Goal: Find specific page/section: Find specific page/section

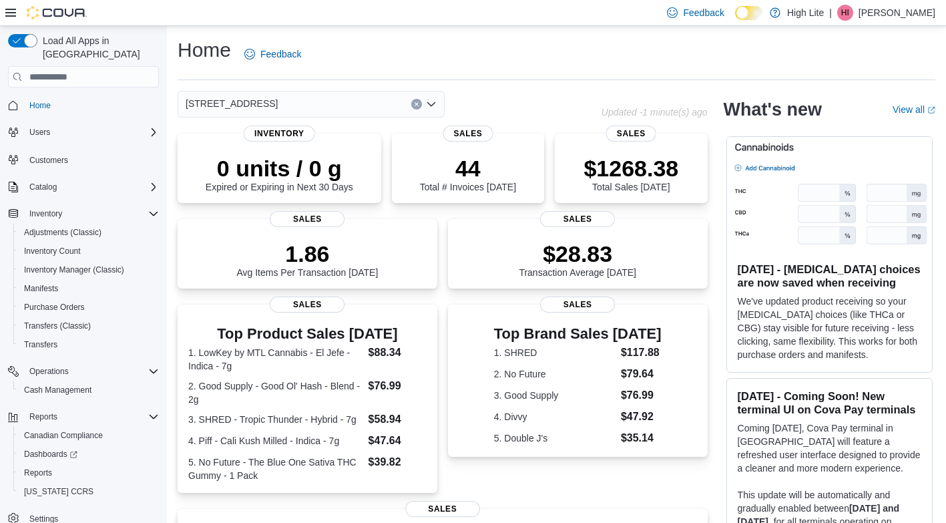
click at [431, 107] on icon "Open list of options" at bounding box center [431, 104] width 11 height 11
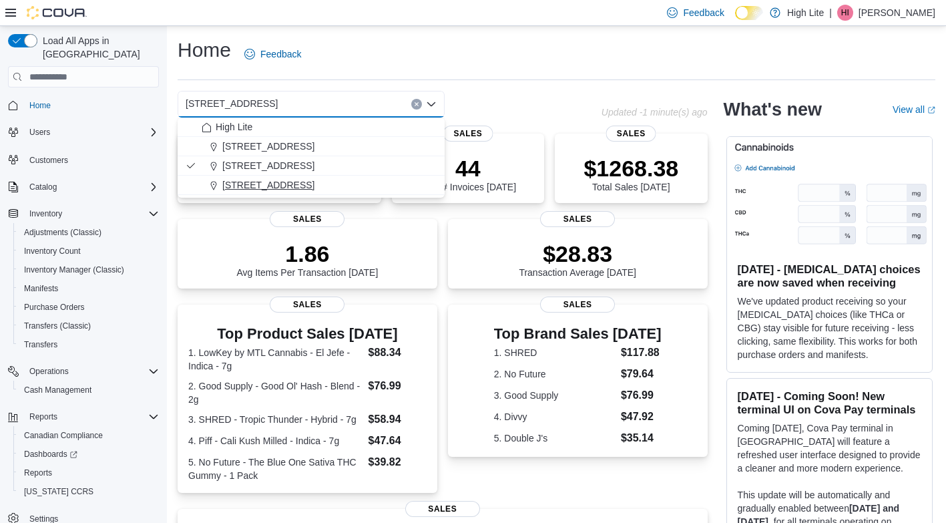
click at [281, 184] on span "831 Notre Dame St." at bounding box center [268, 184] width 92 height 13
